Goal: Use online tool/utility: Utilize a website feature to perform a specific function

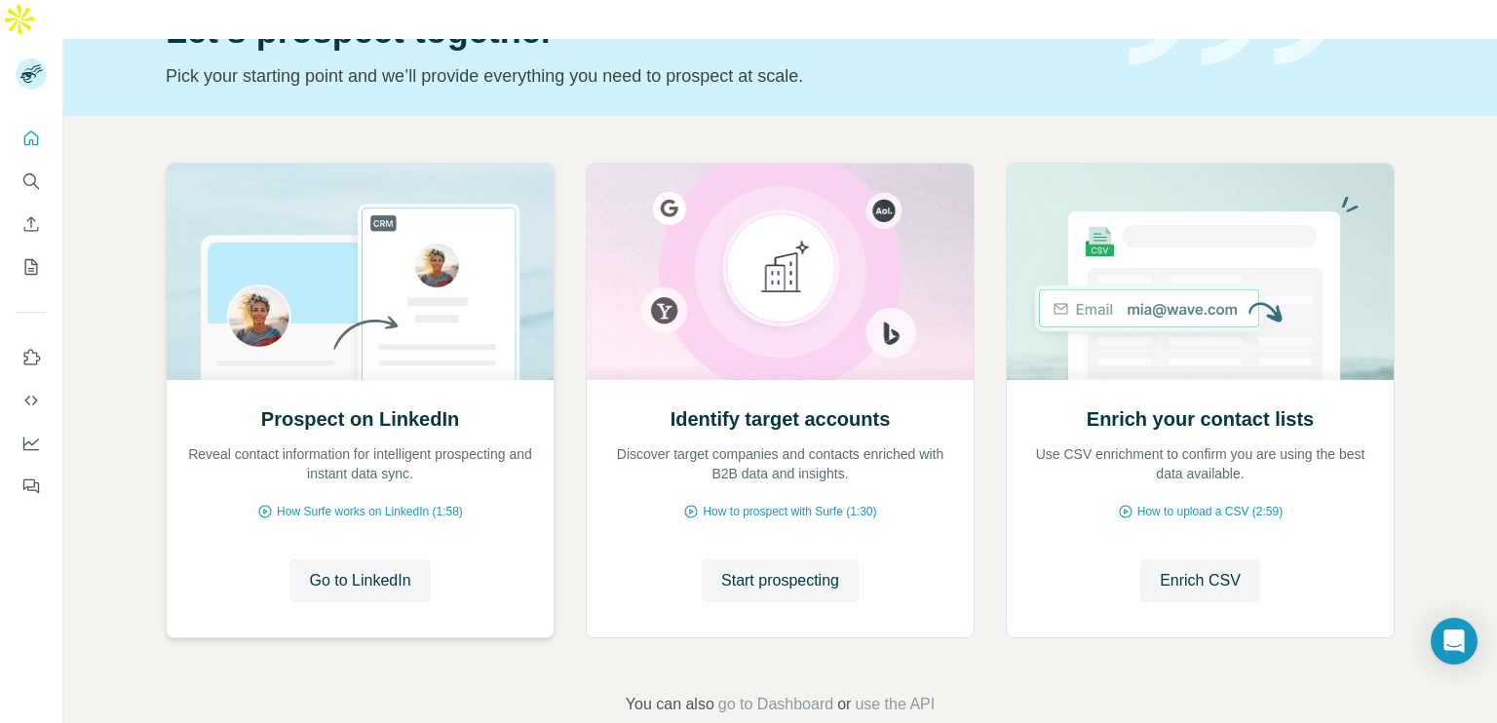
scroll to position [117, 0]
click at [309, 570] on span "Go to LinkedIn" at bounding box center [359, 581] width 101 height 23
click at [28, 129] on icon "Quick start" at bounding box center [30, 138] width 19 height 19
click at [30, 172] on icon "Search" at bounding box center [30, 181] width 19 height 19
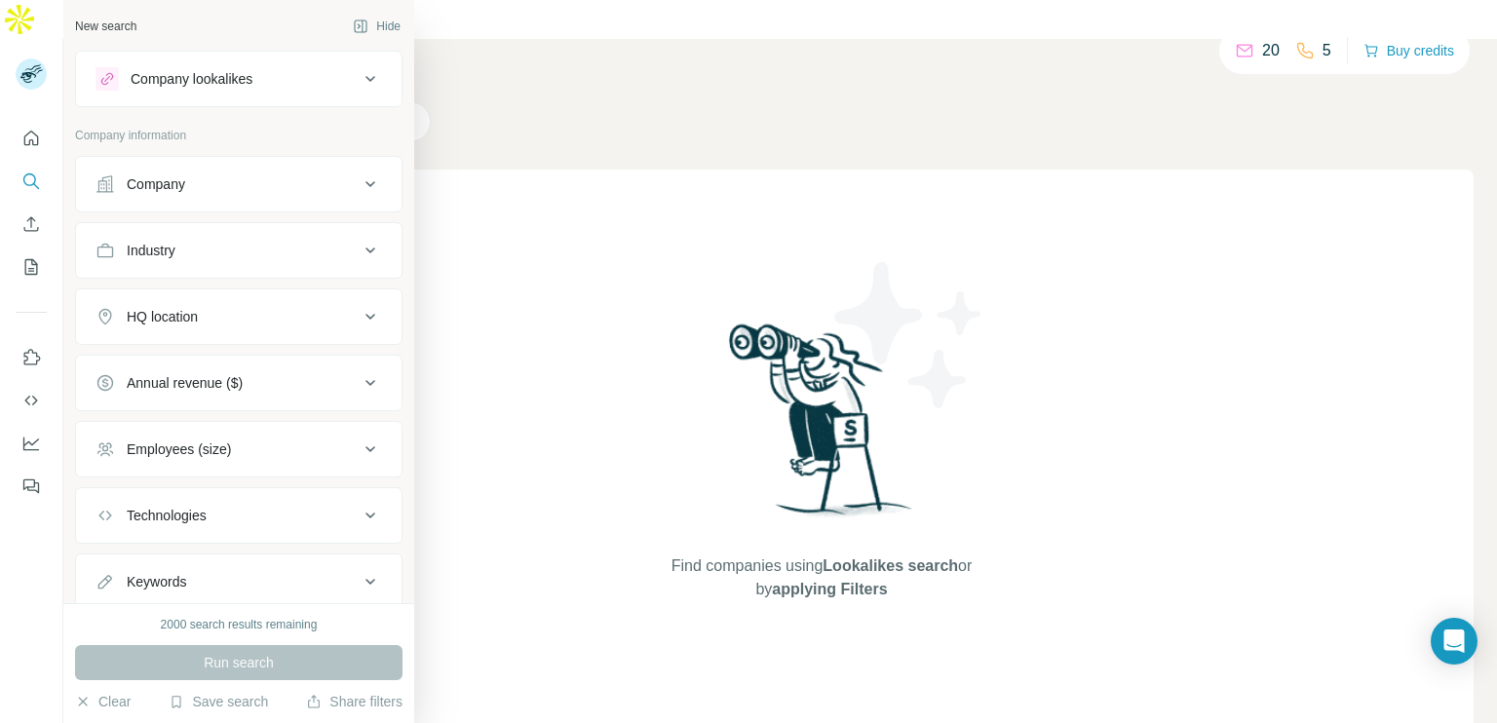
click at [264, 81] on div "Company lookalikes" at bounding box center [227, 78] width 263 height 23
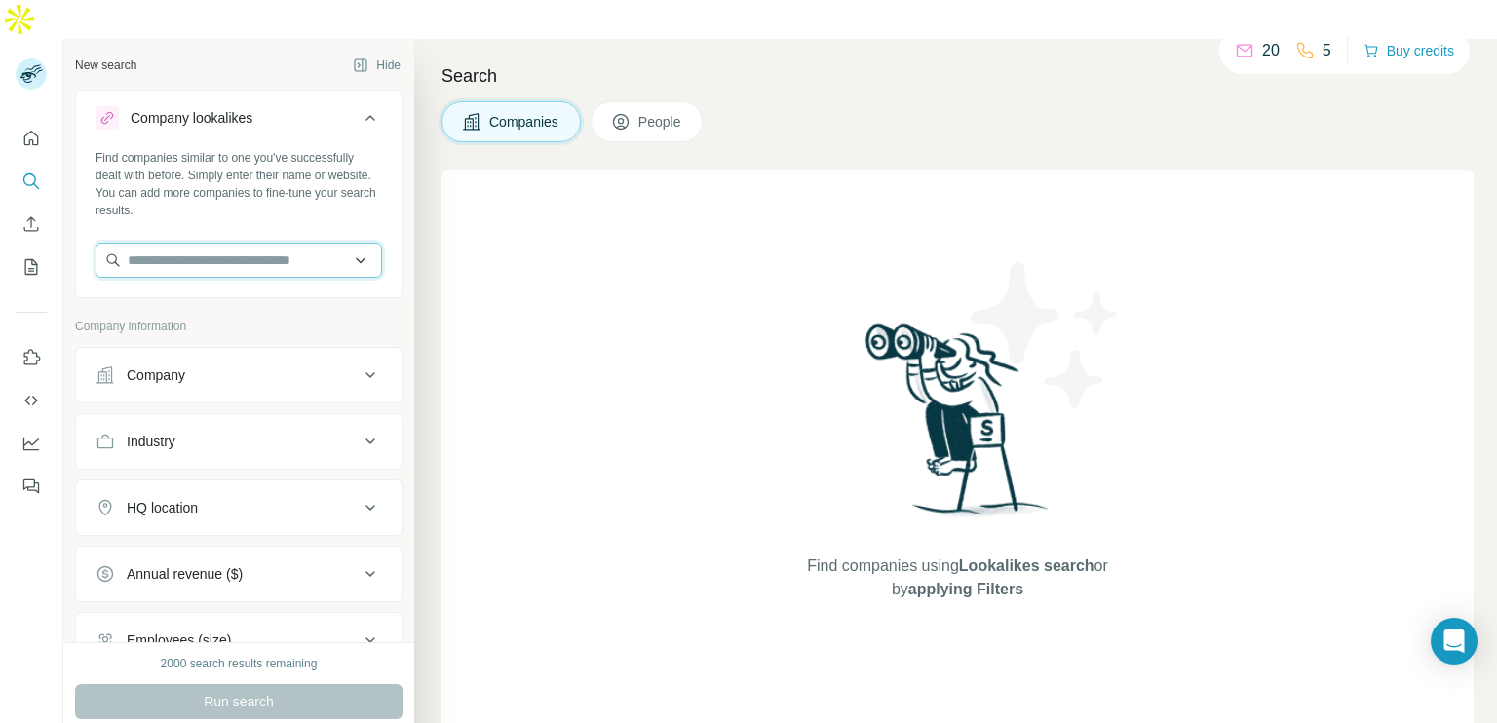
click at [230, 243] on input "text" at bounding box center [239, 260] width 287 height 35
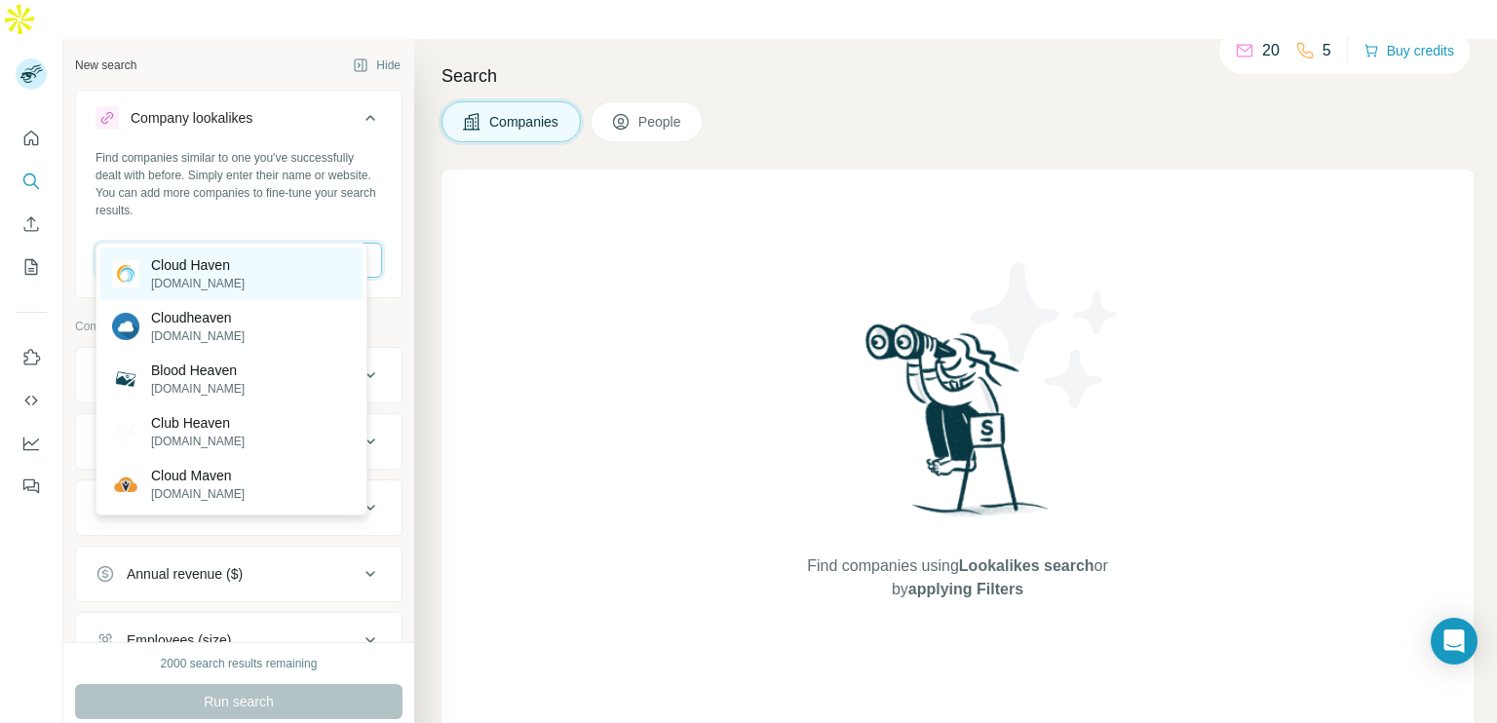
type input "**********"
click at [240, 273] on p "Cloud Haven" at bounding box center [198, 264] width 94 height 19
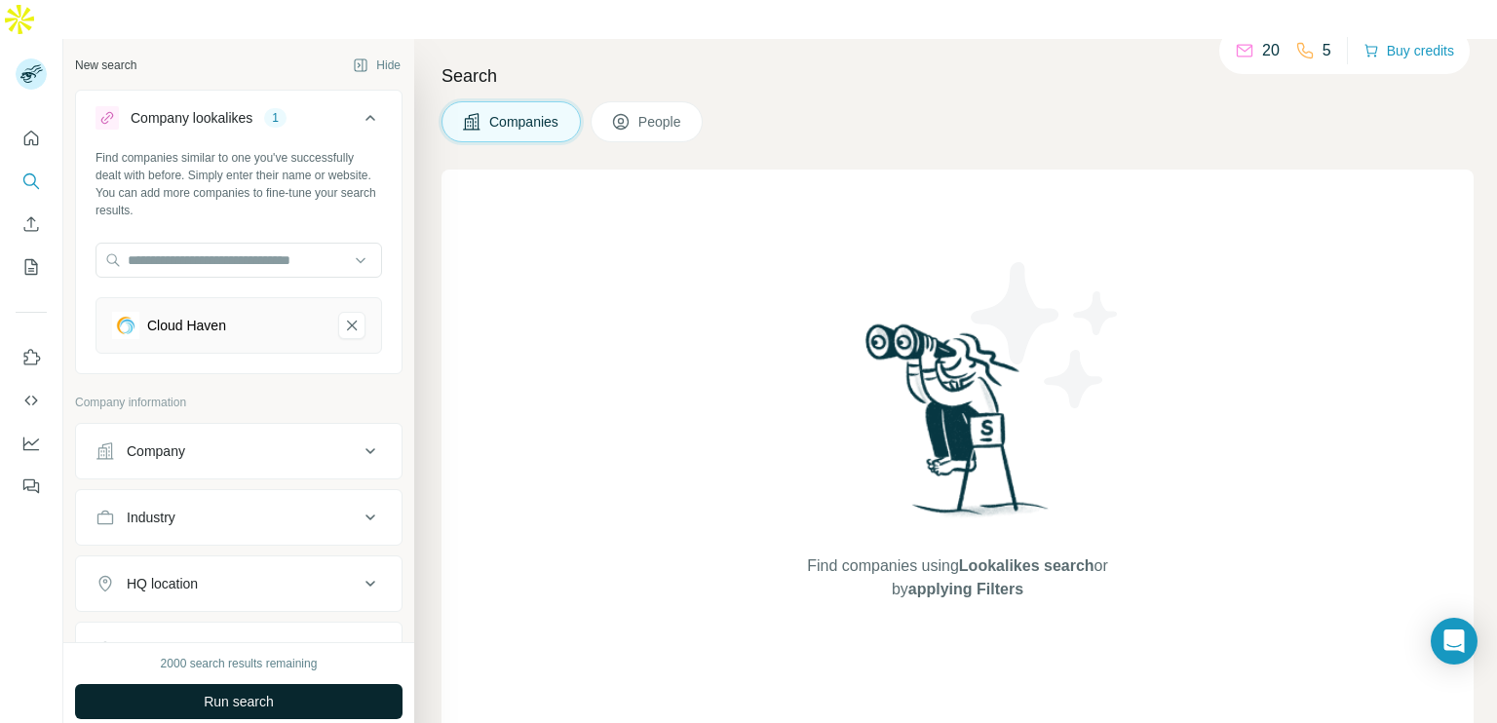
click at [172, 684] on button "Run search" at bounding box center [239, 701] width 328 height 35
